Goal: Communication & Community: Ask a question

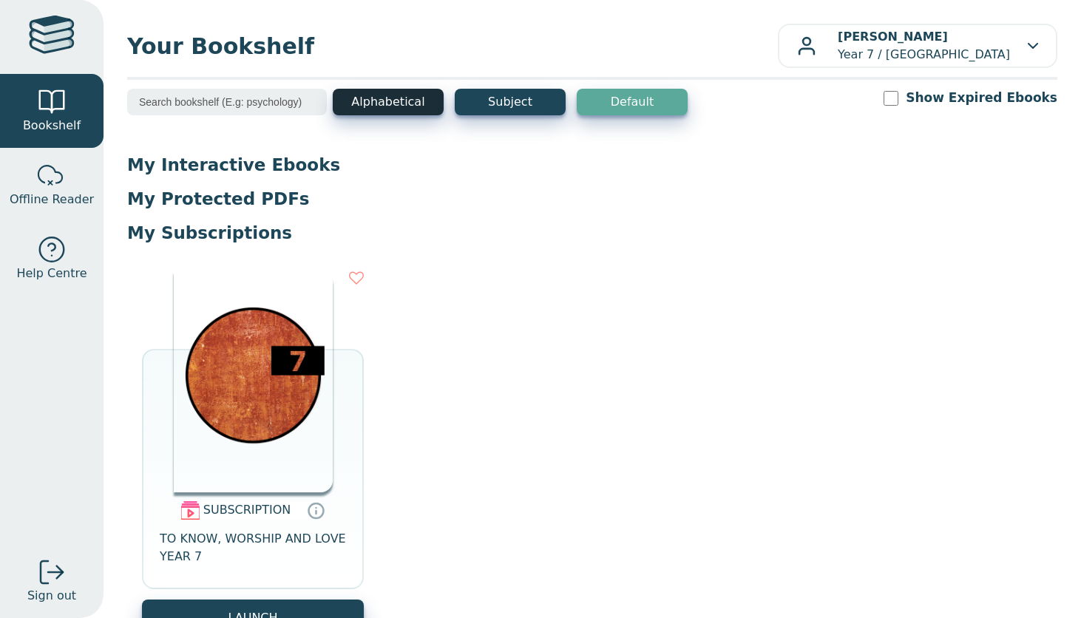
click at [397, 106] on button "Alphabetical" at bounding box center [388, 102] width 111 height 27
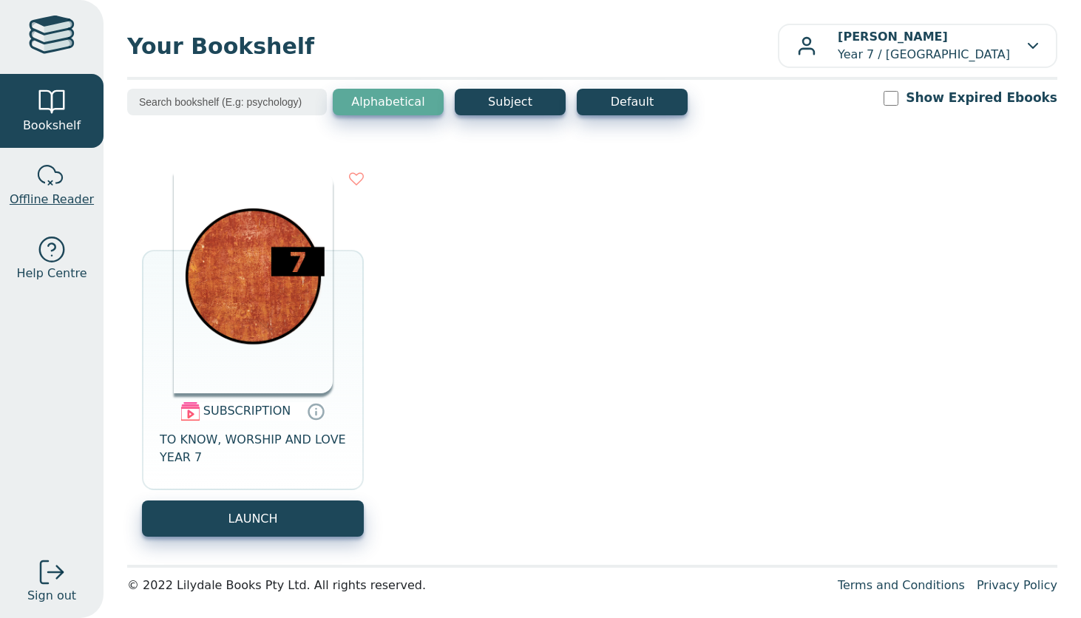
click at [46, 189] on div at bounding box center [52, 176] width 30 height 30
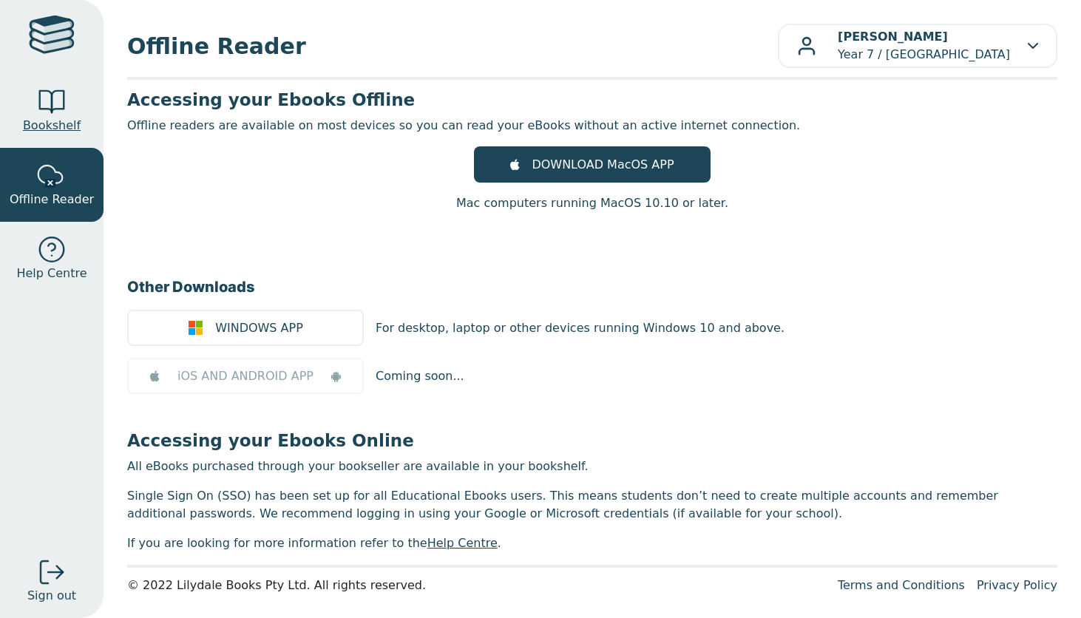
click at [56, 112] on div at bounding box center [52, 102] width 30 height 30
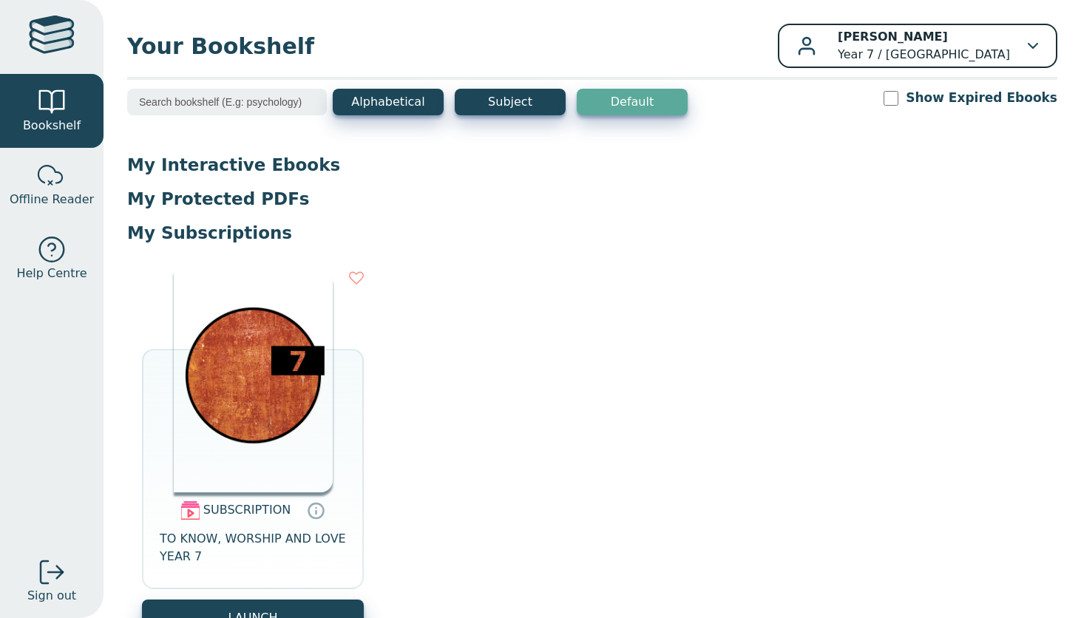
click at [1030, 47] on icon "button" at bounding box center [1033, 46] width 10 height 6
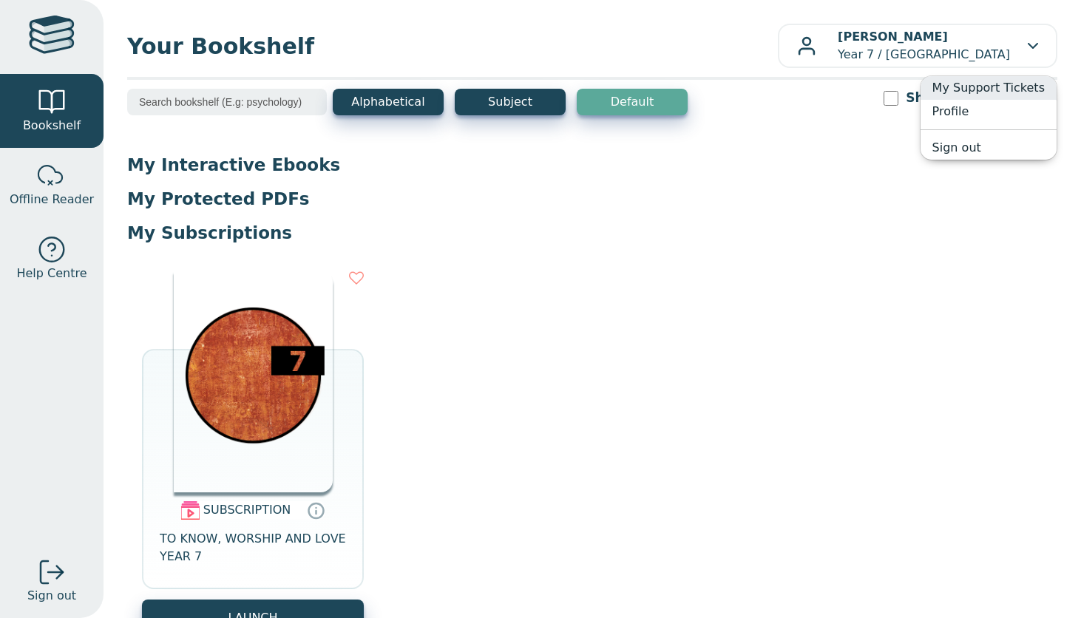
click at [974, 88] on link "My Support Tickets" at bounding box center [988, 88] width 136 height 24
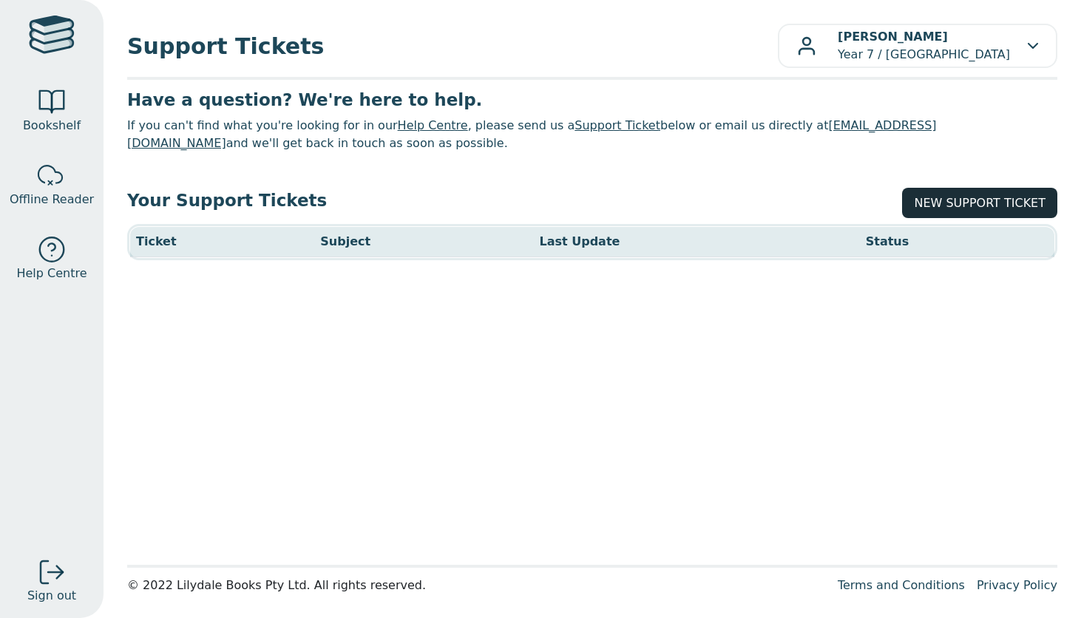
click at [988, 205] on link "NEW SUPPORT TICKET" at bounding box center [979, 203] width 155 height 30
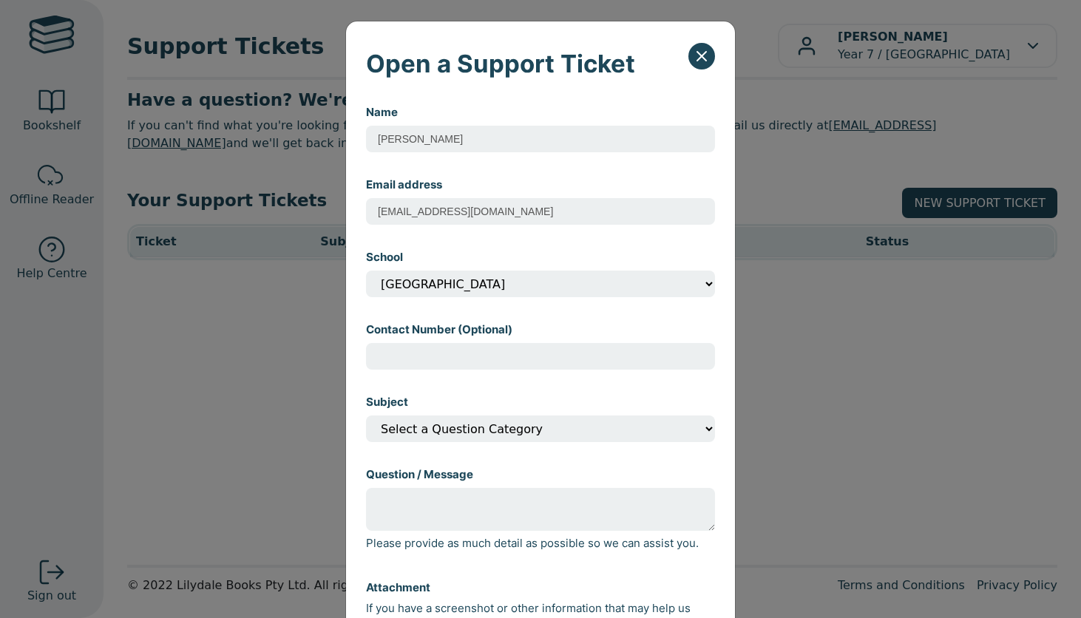
click at [540, 435] on select "Select a Question Category I can't open my eBook I can't find my eBook in my ac…" at bounding box center [540, 428] width 349 height 27
select select "I can't find my eBook in my account?"
click at [366, 417] on select "Select a Question Category I can't open my eBook I can't find my eBook in my ac…" at bounding box center [540, 428] width 349 height 27
click at [498, 515] on textarea "Question / Message" at bounding box center [540, 509] width 349 height 43
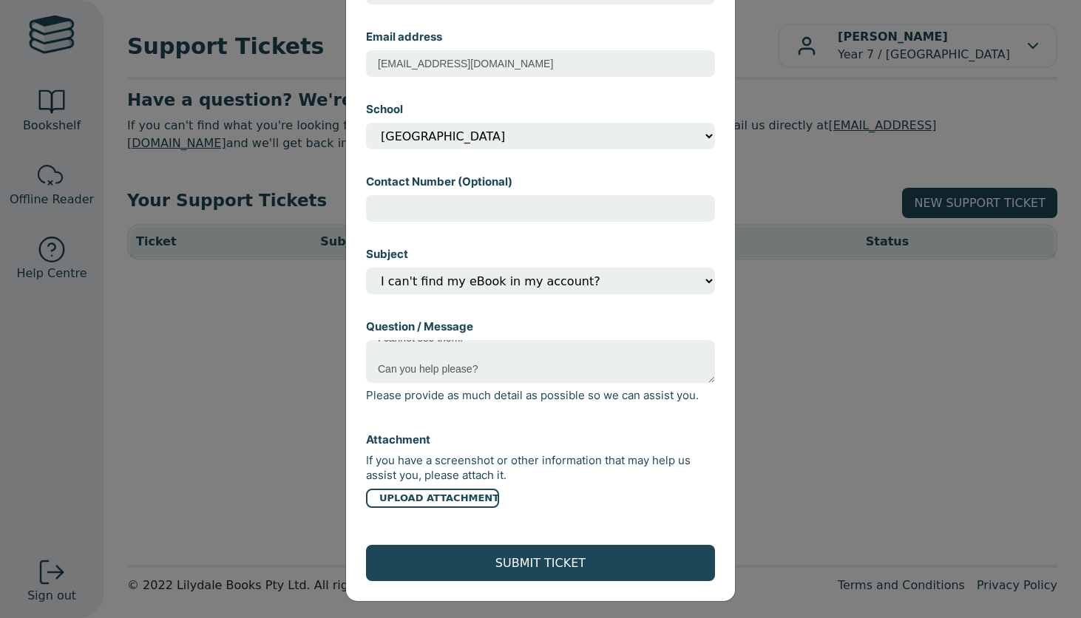
scroll to position [154, 0]
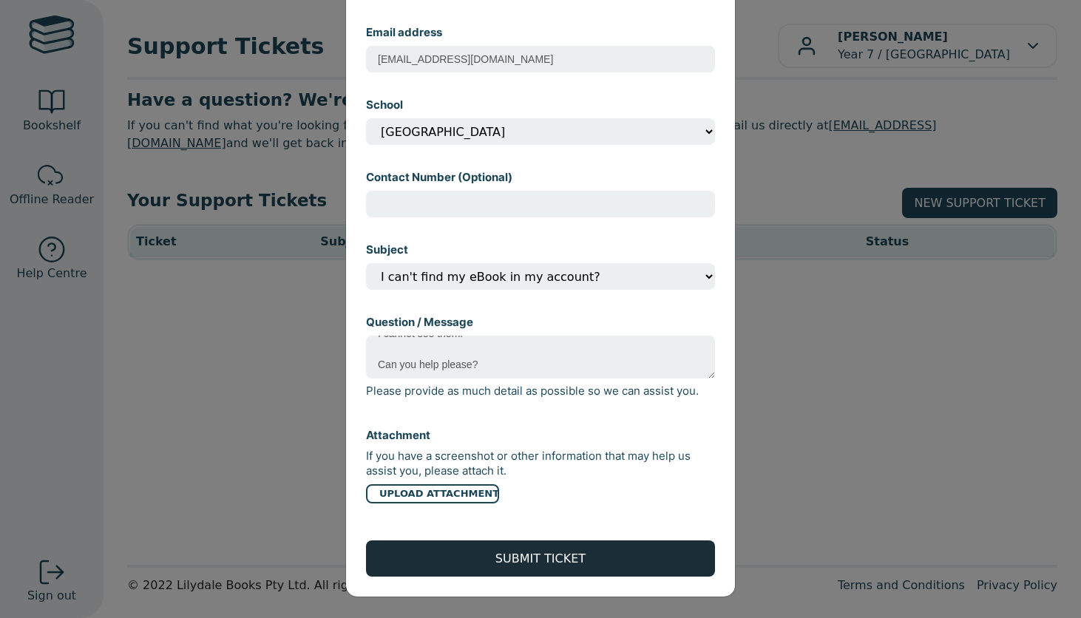
type textarea "Afternoon, My mother has purchased multiple books however they are not showing …"
click at [540, 557] on button "SUBMIT TICKET" at bounding box center [540, 558] width 349 height 36
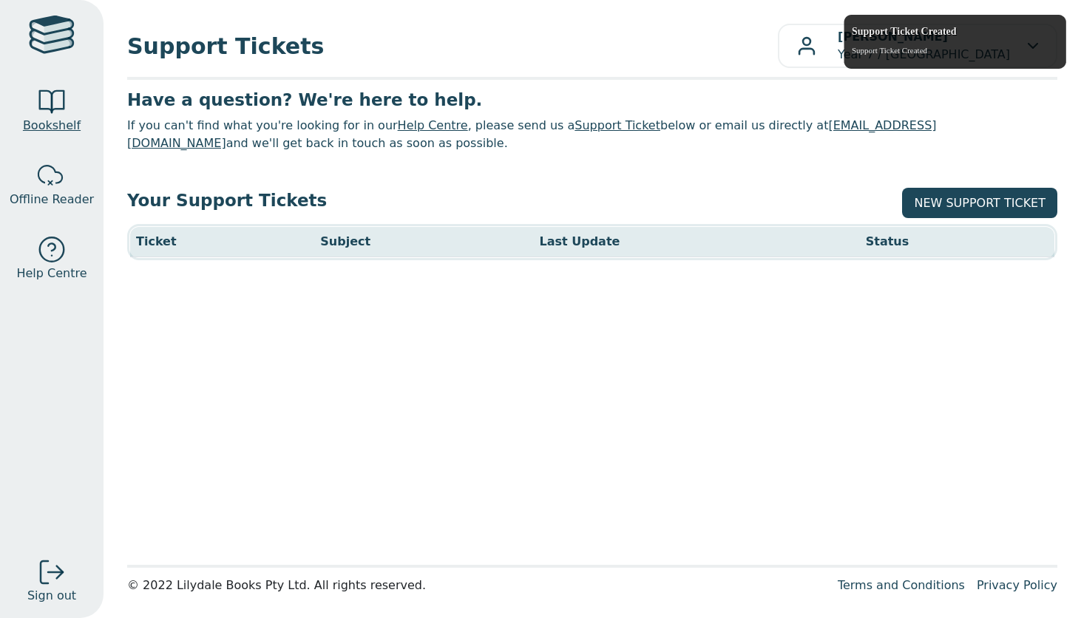
click at [49, 106] on div at bounding box center [52, 102] width 30 height 30
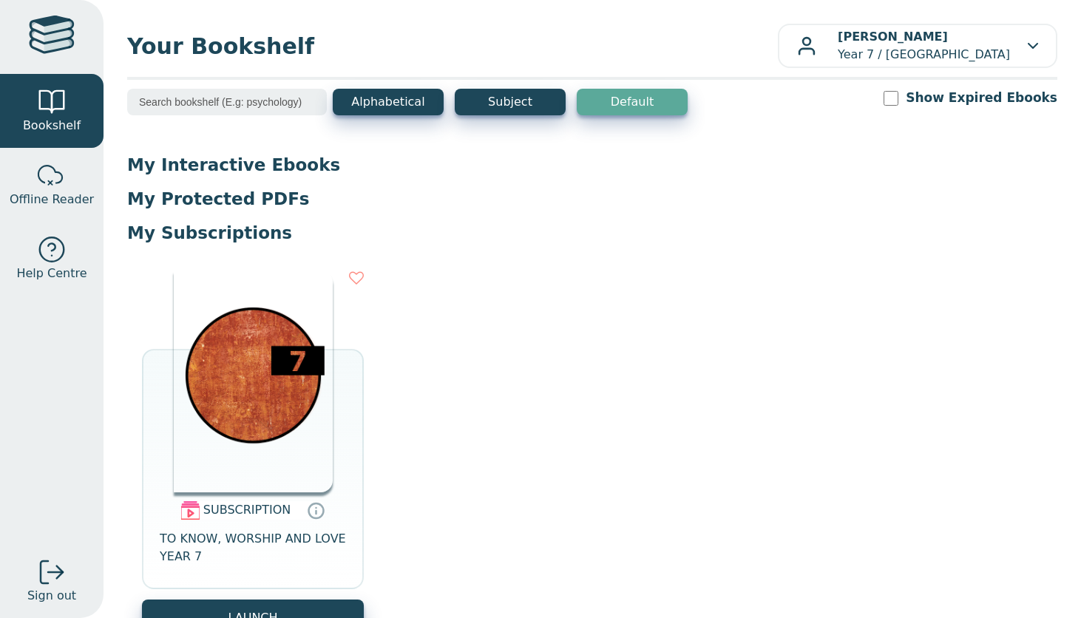
click at [898, 95] on input "Show Expired Ebooks" at bounding box center [890, 98] width 15 height 15
click at [898, 99] on input "Show Expired Ebooks" at bounding box center [890, 98] width 15 height 15
checkbox input "false"
